Goal: Transaction & Acquisition: Subscribe to service/newsletter

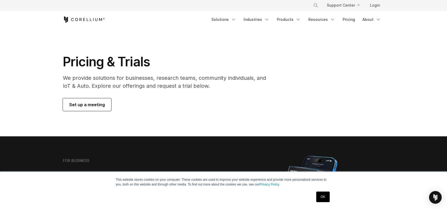
click at [78, 22] on icon "Corellium Home" at bounding box center [84, 19] width 42 height 6
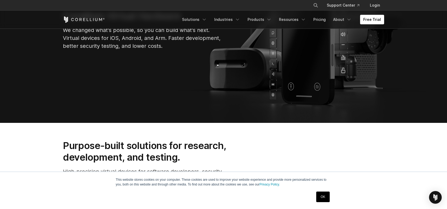
scroll to position [106, 0]
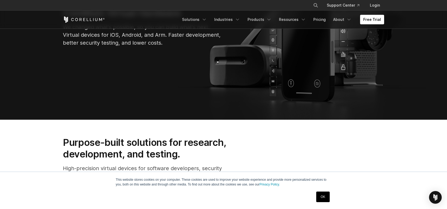
click at [320, 196] on link "OK" at bounding box center [322, 196] width 13 height 11
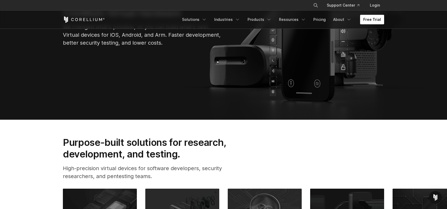
click at [369, 20] on link "Free Trial" at bounding box center [372, 20] width 24 height 10
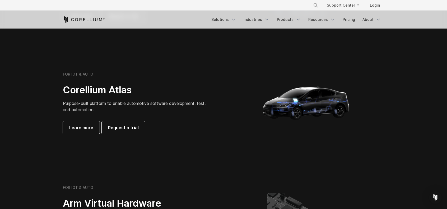
scroll to position [475, 0]
